Goal: Task Accomplishment & Management: Use online tool/utility

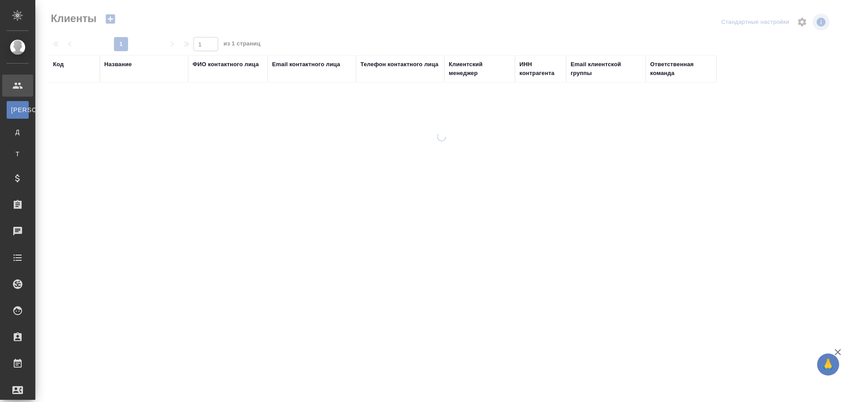
select select "RU"
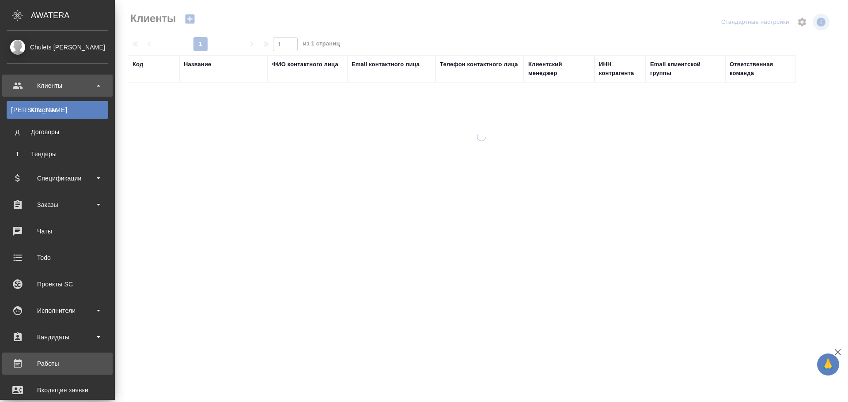
click at [50, 367] on div "Работы" at bounding box center [58, 363] width 102 height 13
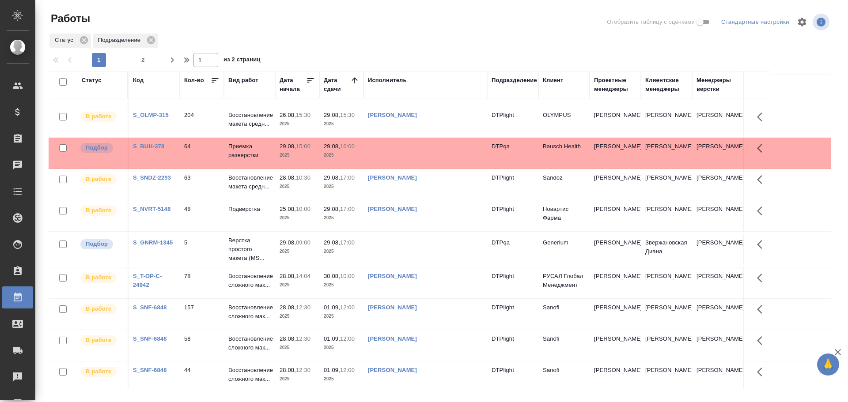
scroll to position [516, 0]
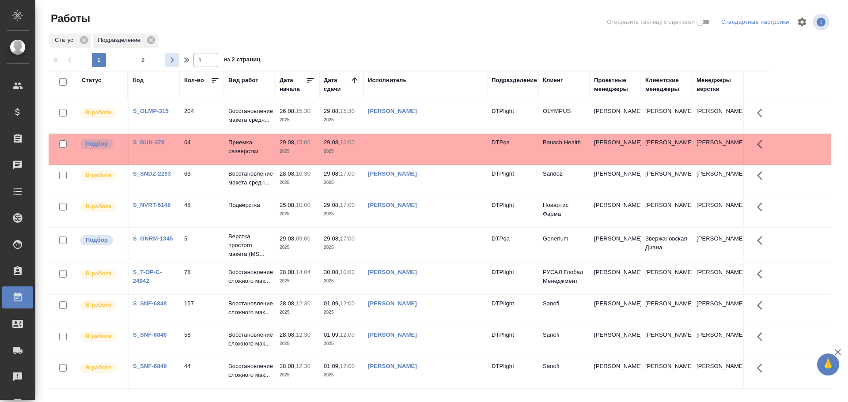
click at [177, 64] on icon "button" at bounding box center [172, 60] width 11 height 11
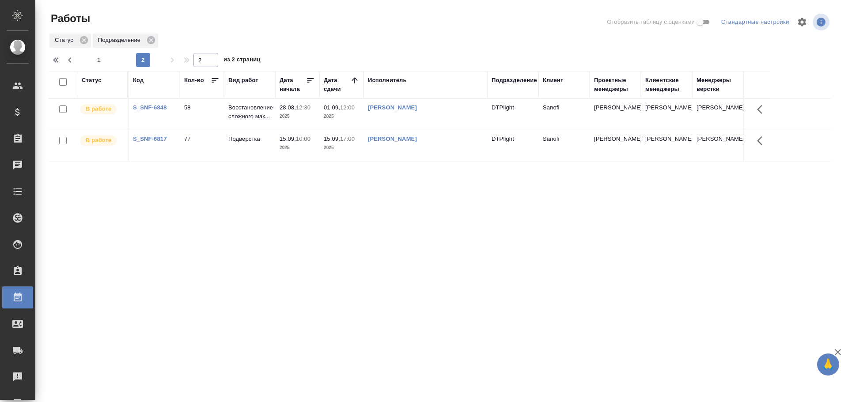
scroll to position [0, 0]
click at [60, 62] on icon "button" at bounding box center [57, 60] width 11 height 11
type input "1"
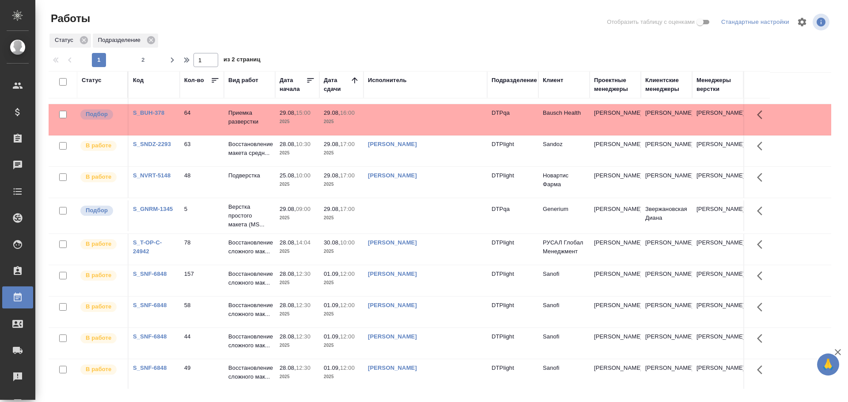
scroll to position [511, 0]
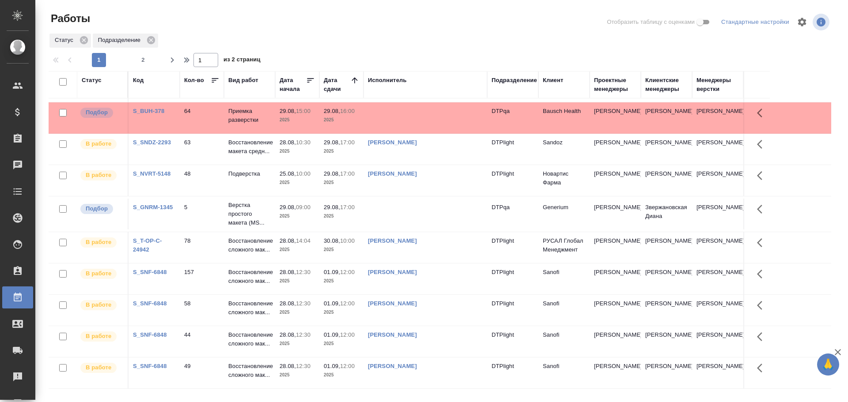
click at [344, 244] on p "10:00" at bounding box center [347, 241] width 15 height 7
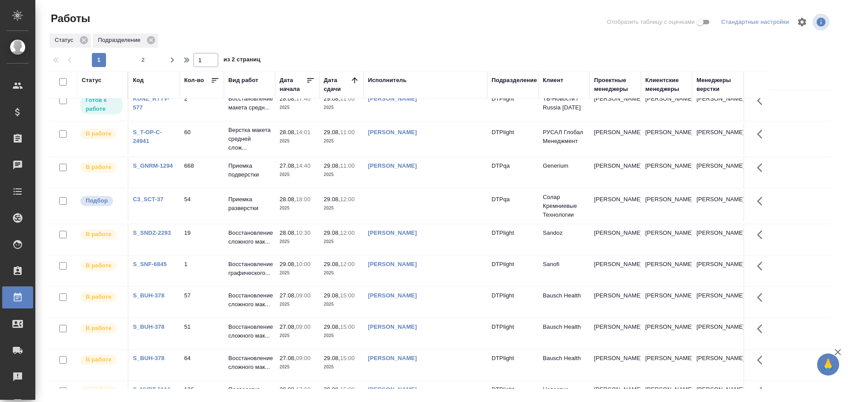
scroll to position [0, 0]
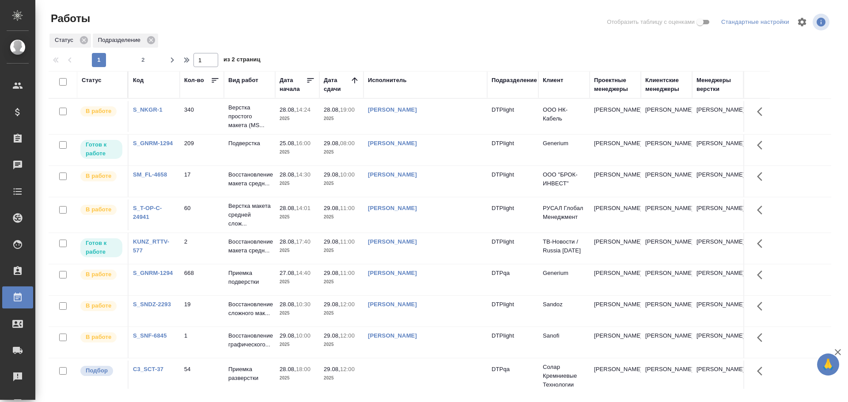
click at [431, 132] on td "[PERSON_NAME]" at bounding box center [425, 116] width 124 height 31
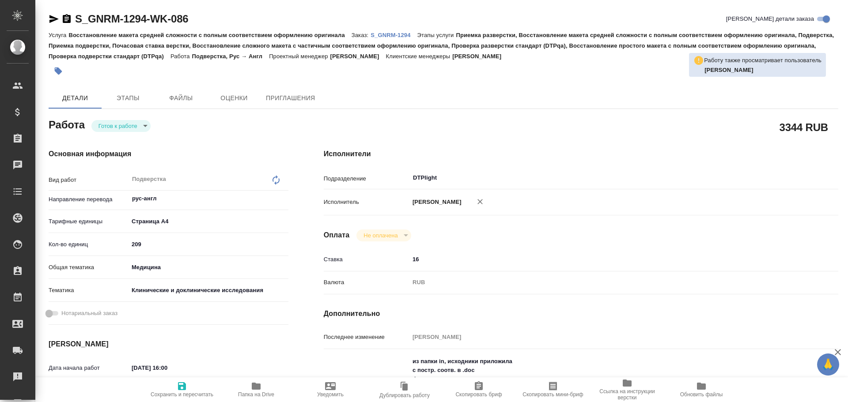
type textarea "x"
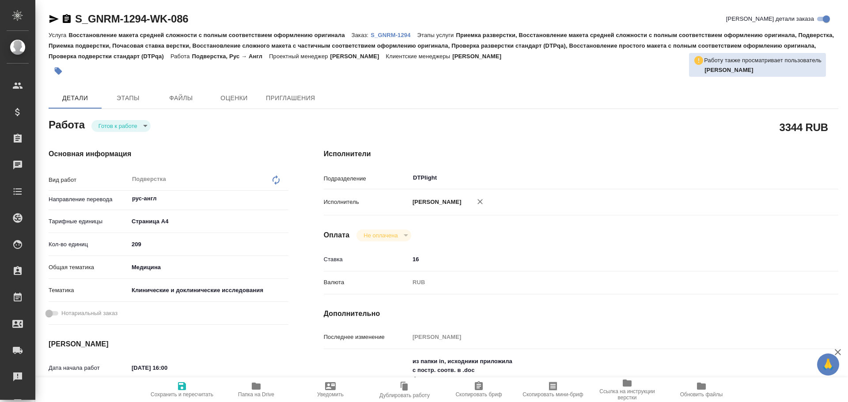
click at [55, 18] on icon "button" at bounding box center [53, 19] width 9 height 8
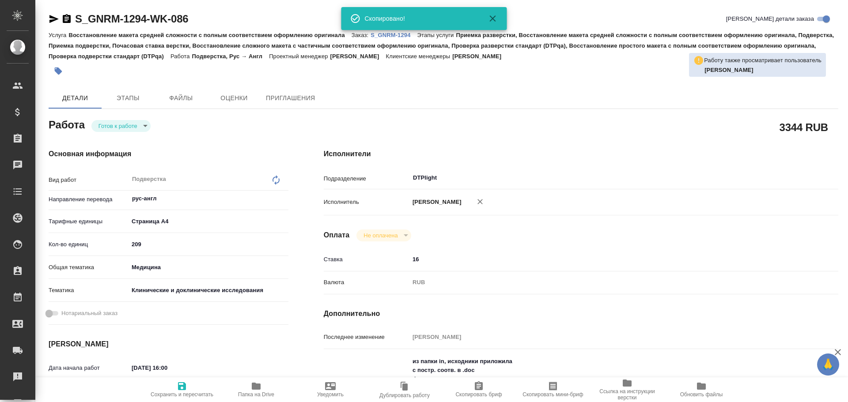
type textarea "x"
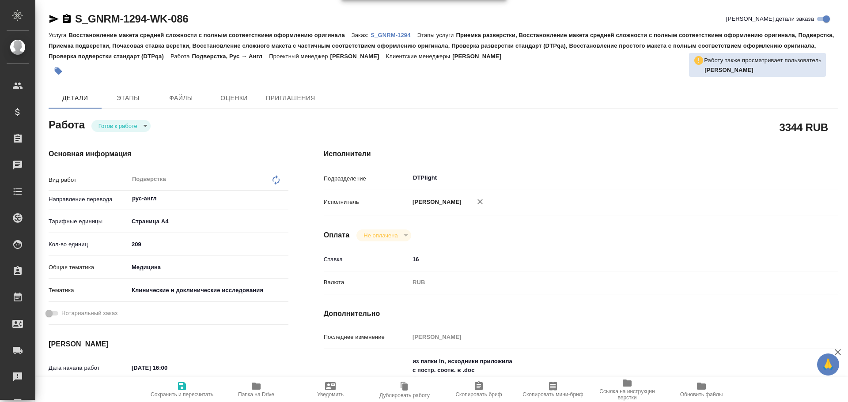
type textarea "x"
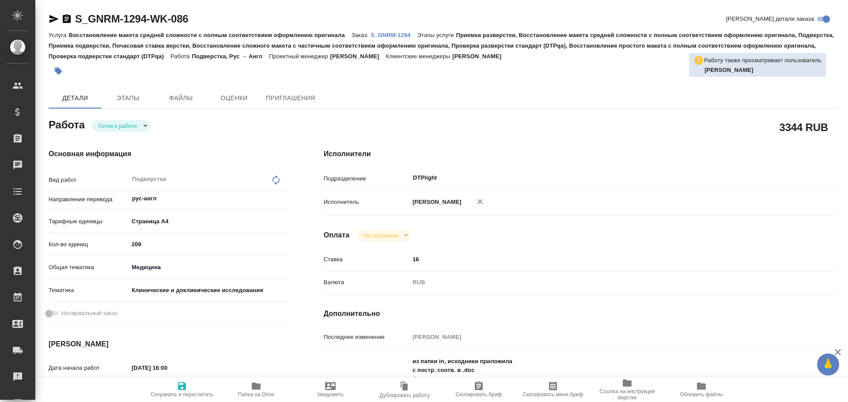
type textarea "x"
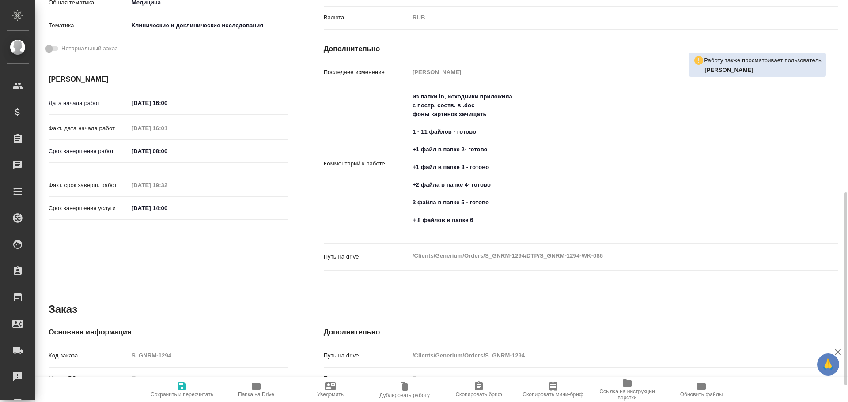
scroll to position [309, 0]
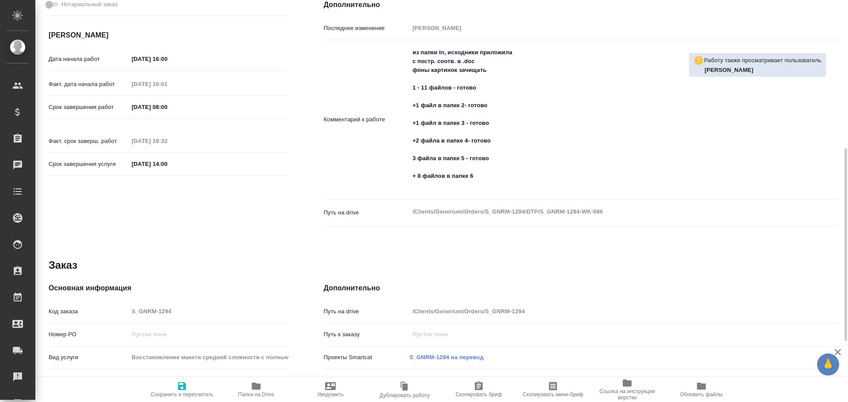
click at [264, 386] on span "Папка на Drive" at bounding box center [256, 389] width 64 height 17
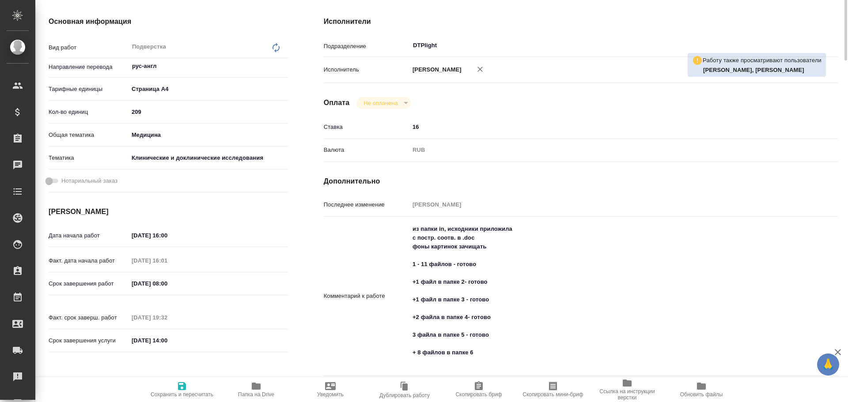
scroll to position [0, 0]
